Goal: Task Accomplishment & Management: Manage account settings

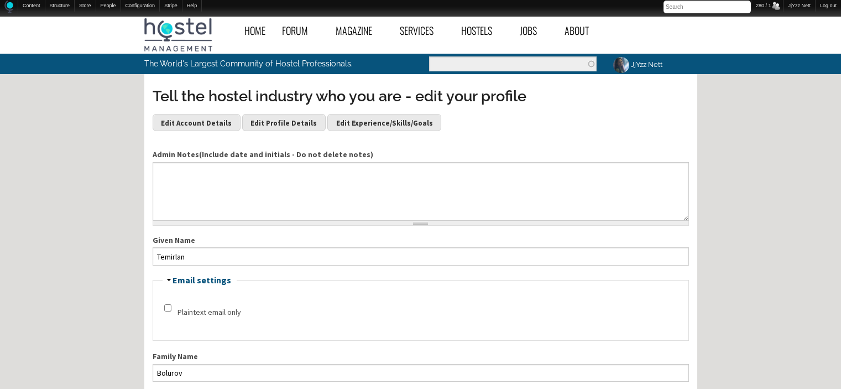
scroll to position [230, 0]
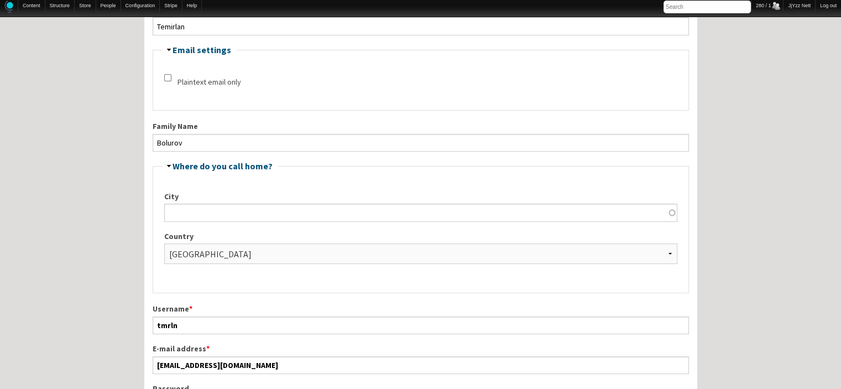
drag, startPoint x: 190, startPoint y: 27, endPoint x: 144, endPoint y: 30, distance: 46.5
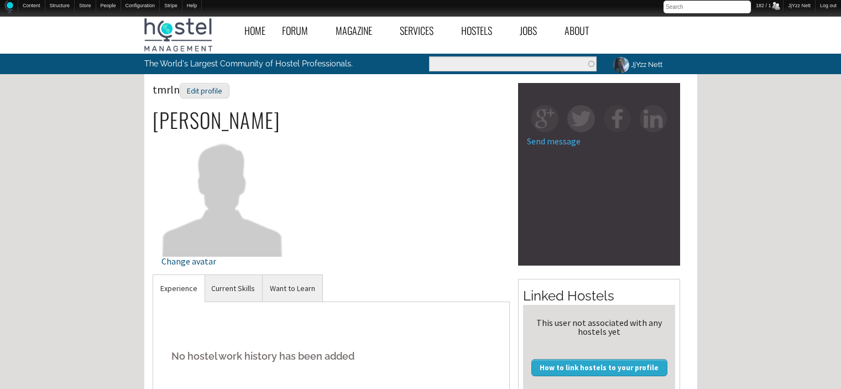
scroll to position [21, 0]
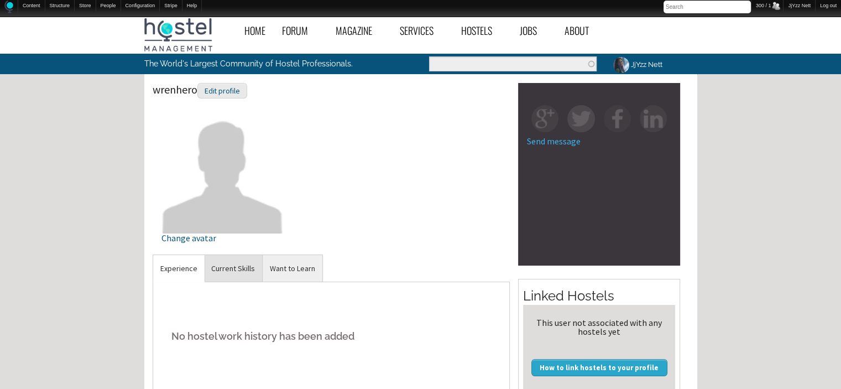
click at [228, 274] on link "Current Skills" at bounding box center [233, 268] width 58 height 27
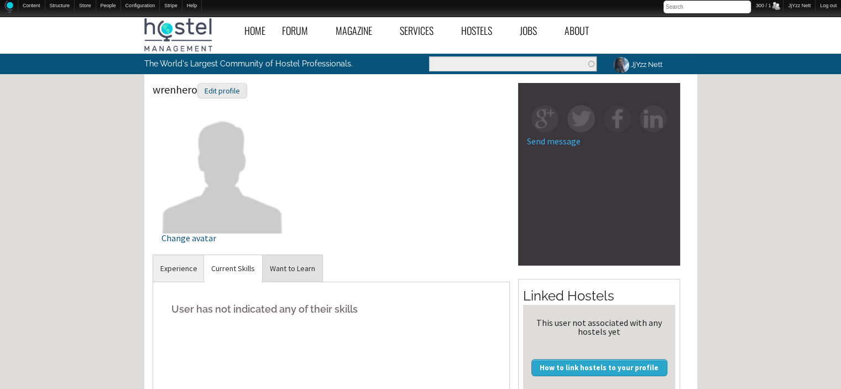
click at [274, 268] on link "Want to Learn" at bounding box center [293, 268] width 60 height 27
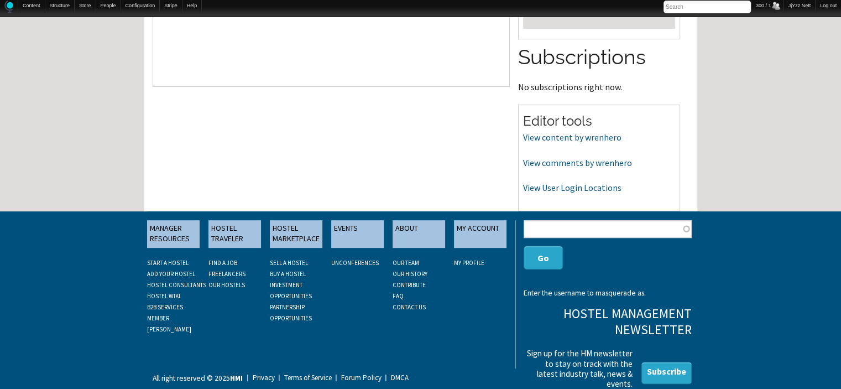
scroll to position [361, 0]
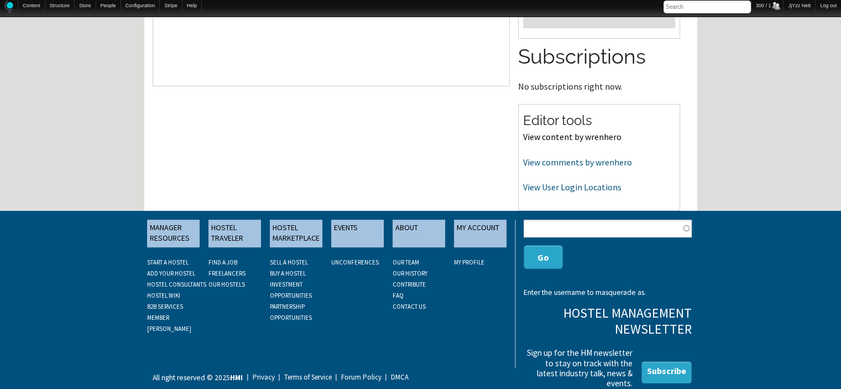
click at [560, 136] on link "View content by wrenhero" at bounding box center [572, 136] width 98 height 11
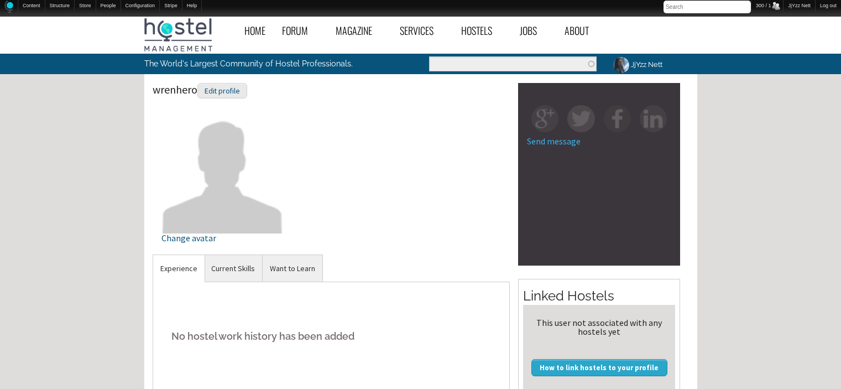
scroll to position [361, 0]
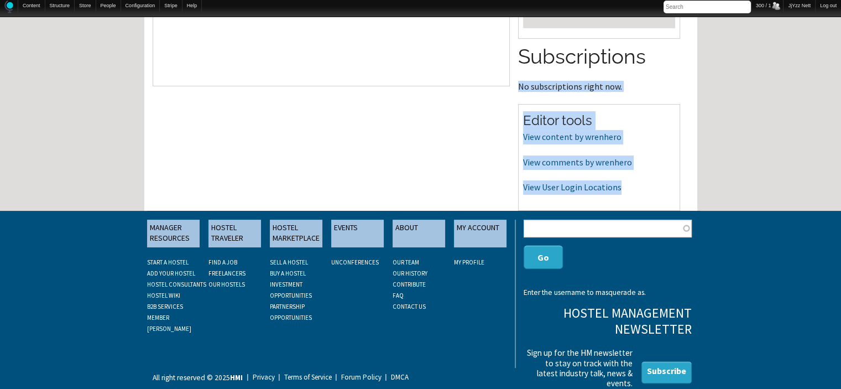
drag, startPoint x: 840, startPoint y: 96, endPoint x: 845, endPoint y: 65, distance: 30.9
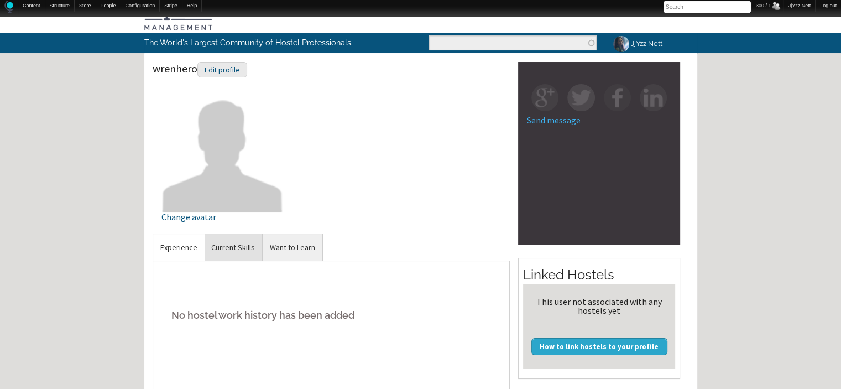
click at [221, 242] on link "Current Skills" at bounding box center [233, 247] width 58 height 27
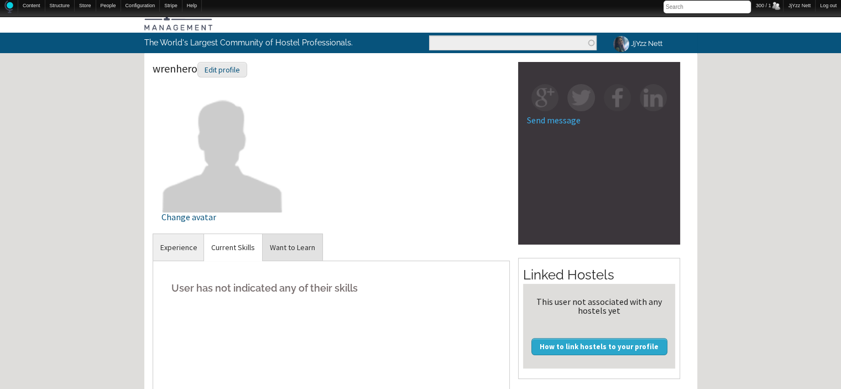
click at [296, 249] on link "Want to Learn" at bounding box center [293, 247] width 60 height 27
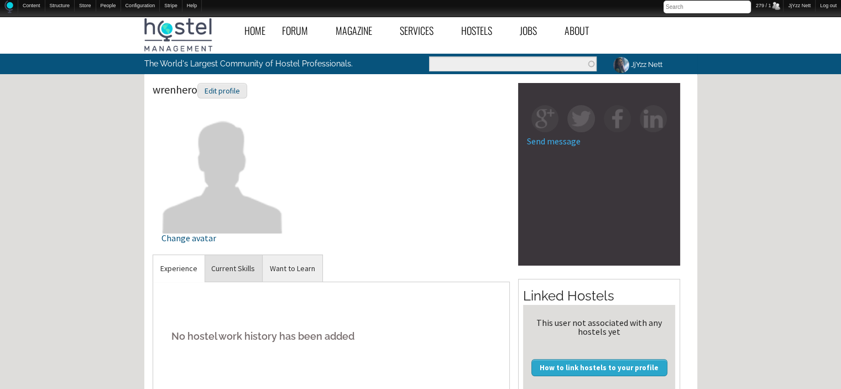
click at [237, 266] on link "Current Skills" at bounding box center [233, 268] width 58 height 27
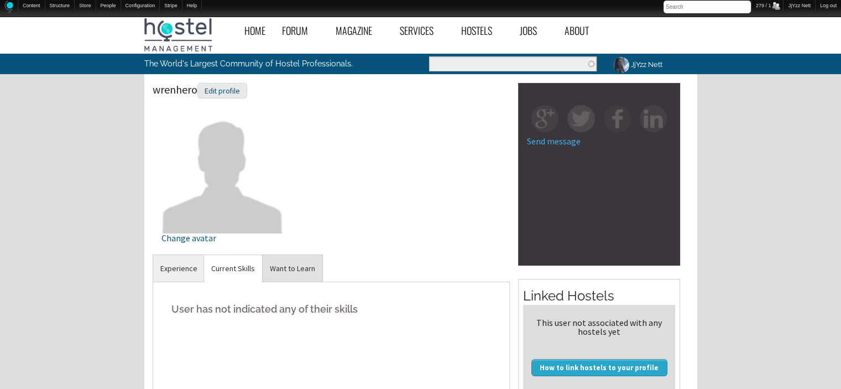
click at [281, 267] on link "Want to Learn" at bounding box center [293, 268] width 60 height 27
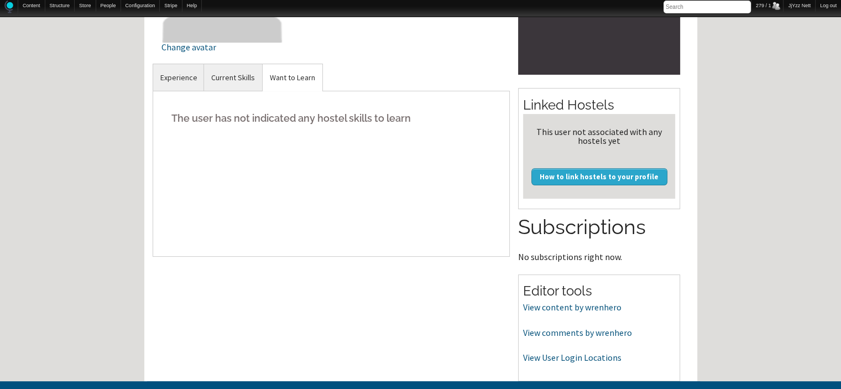
scroll to position [221, 0]
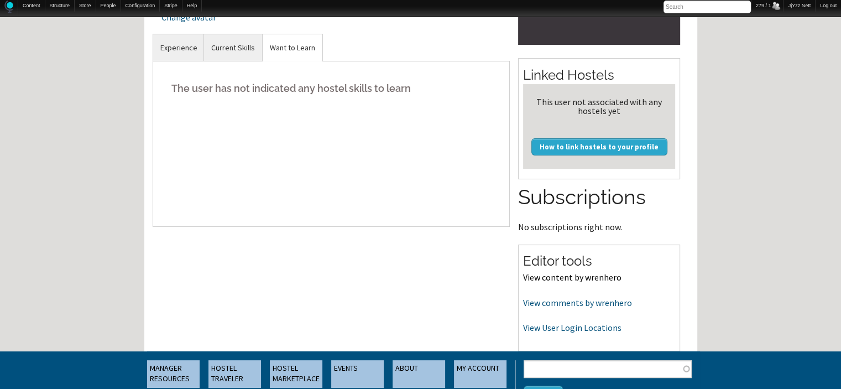
click at [584, 279] on link "View content by wrenhero" at bounding box center [572, 276] width 98 height 11
click at [541, 306] on link "View comments by wrenhero" at bounding box center [577, 302] width 109 height 11
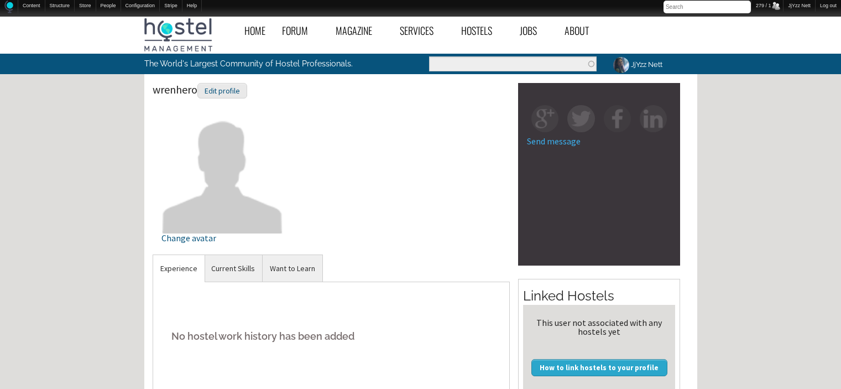
scroll to position [221, 0]
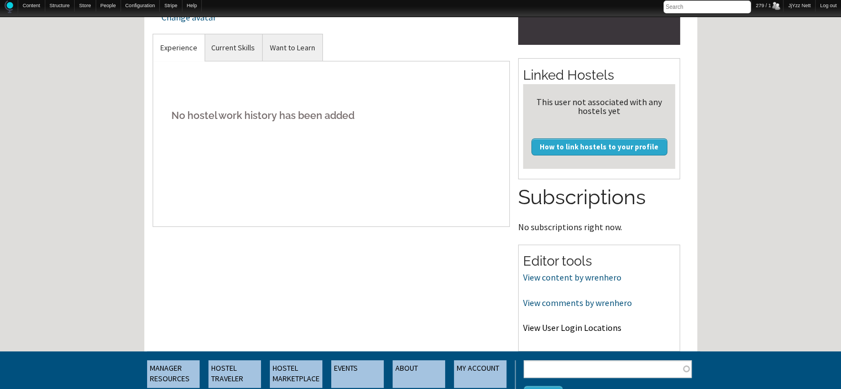
click at [571, 326] on link "View User Login Locations" at bounding box center [572, 327] width 98 height 11
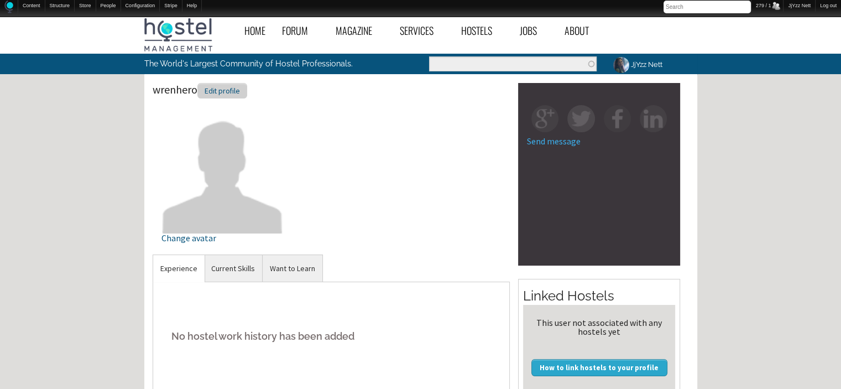
click at [224, 87] on div "Edit profile" at bounding box center [222, 91] width 50 height 16
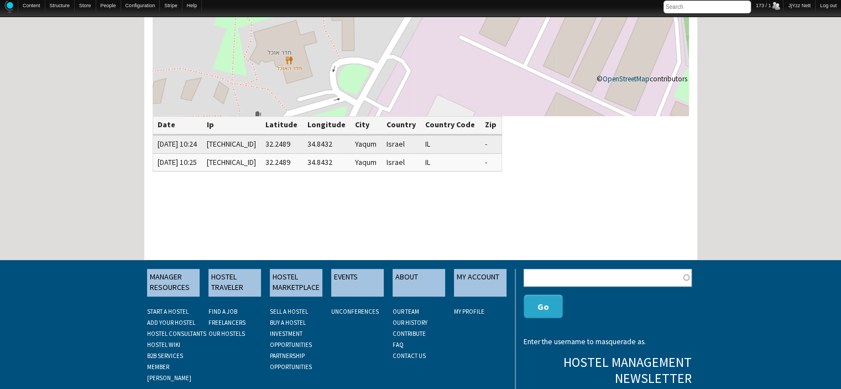
scroll to position [221, 0]
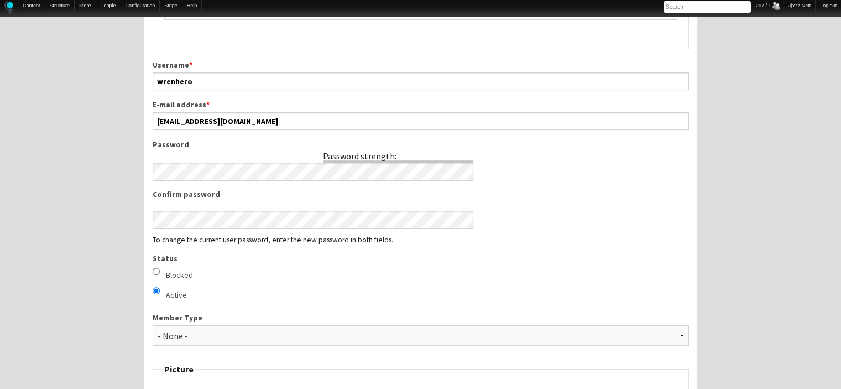
scroll to position [495, 0]
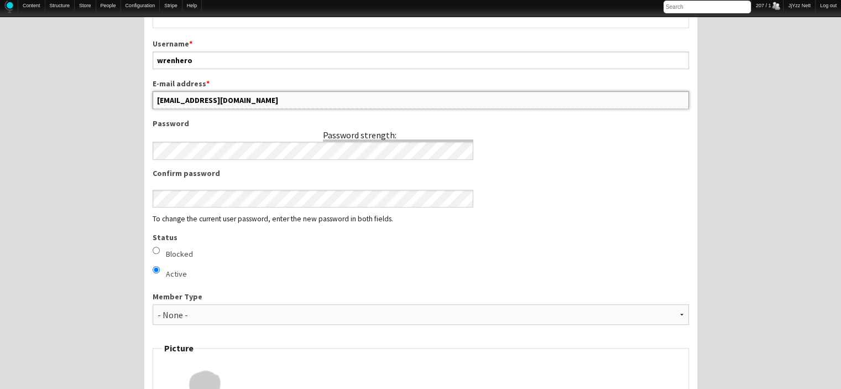
drag, startPoint x: 294, startPoint y: 92, endPoint x: 141, endPoint y: 63, distance: 155.8
click at [182, 255] on label "Blocked" at bounding box center [179, 254] width 27 height 12
click at [160, 254] on input "Blocked" at bounding box center [156, 249] width 7 height 7
radio input "true"
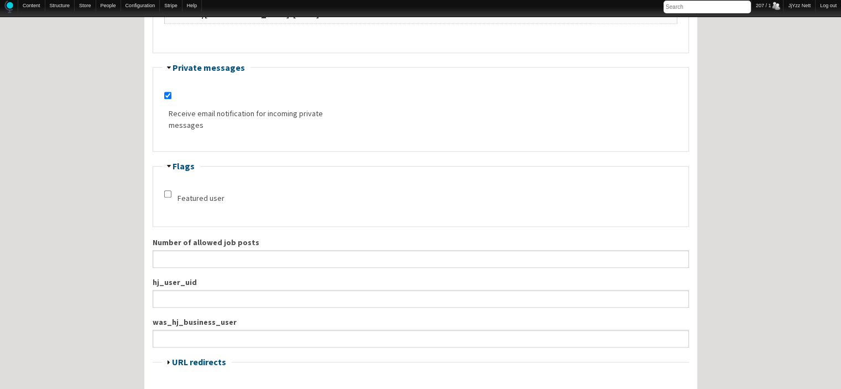
scroll to position [1395, 0]
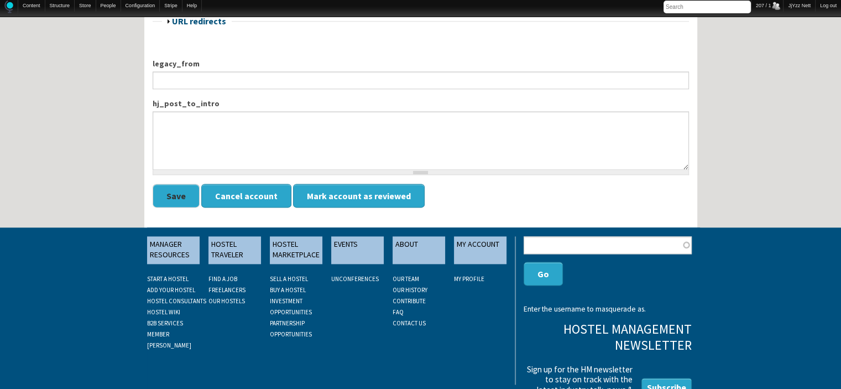
click at [170, 193] on button "Save" at bounding box center [176, 195] width 47 height 24
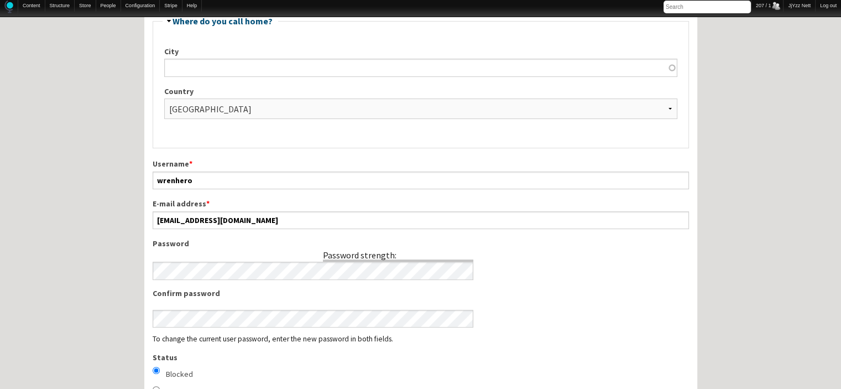
scroll to position [35, 0]
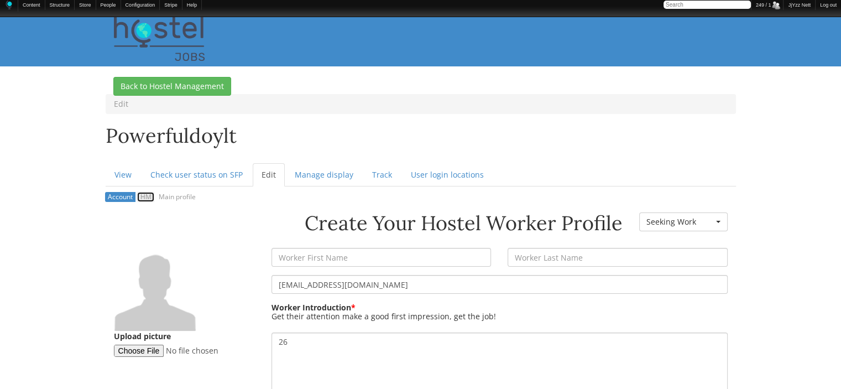
click at [146, 196] on link "HM" at bounding box center [145, 197] width 17 height 11
click at [186, 198] on link "Main profile" at bounding box center [177, 197] width 43 height 11
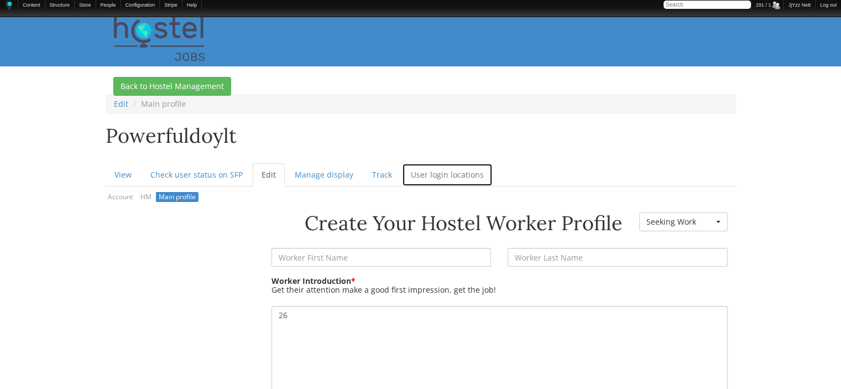
click at [430, 176] on link "User login locations" at bounding box center [447, 174] width 91 height 23
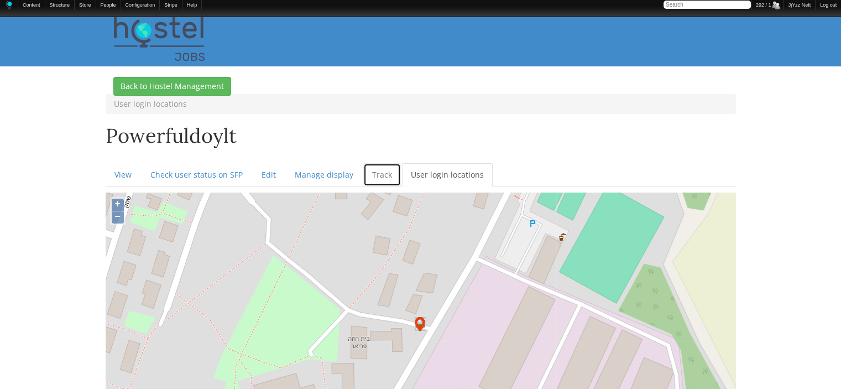
click at [370, 181] on link "Track" at bounding box center [382, 174] width 38 height 23
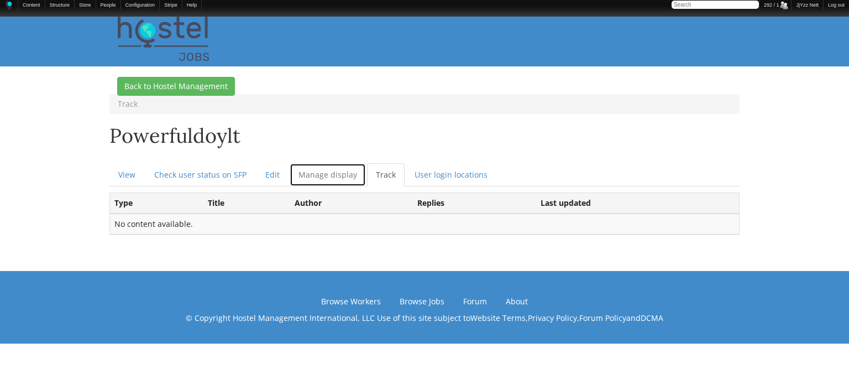
click at [316, 178] on link "Manage display" at bounding box center [328, 174] width 76 height 23
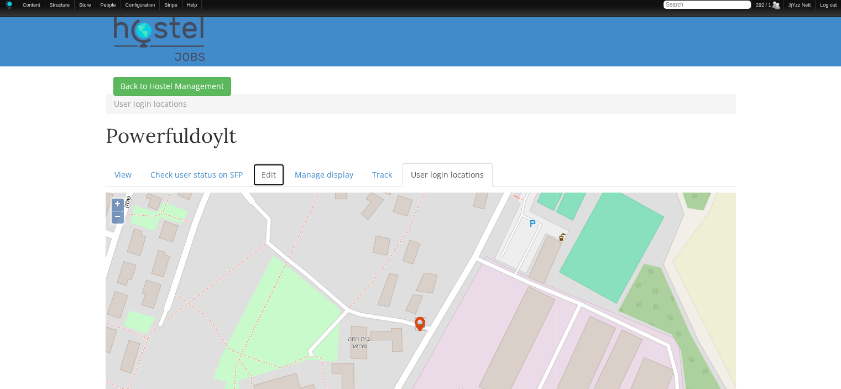
click at [263, 176] on link "Edit" at bounding box center [269, 174] width 32 height 23
